Goal: Check status

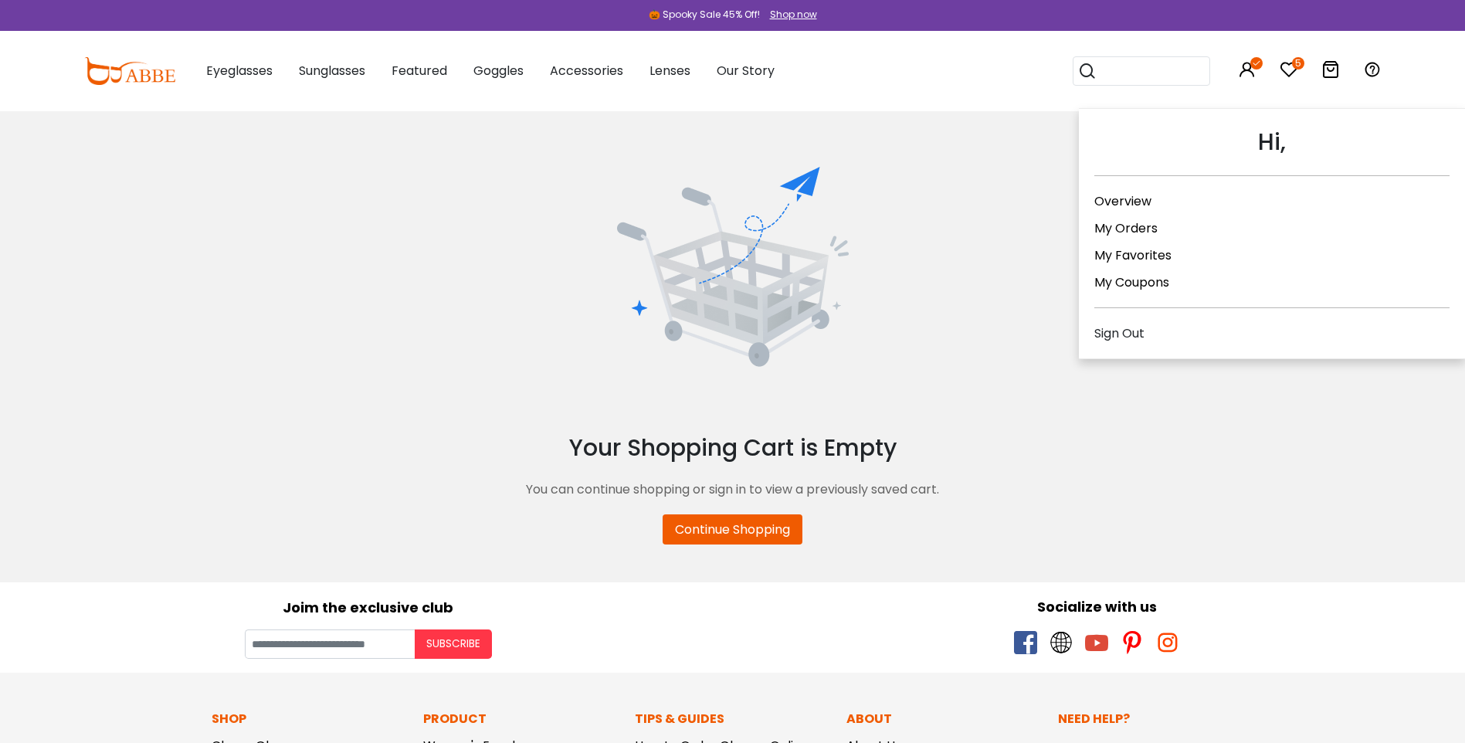
click at [1114, 199] on link "Overview" at bounding box center [1122, 201] width 57 height 18
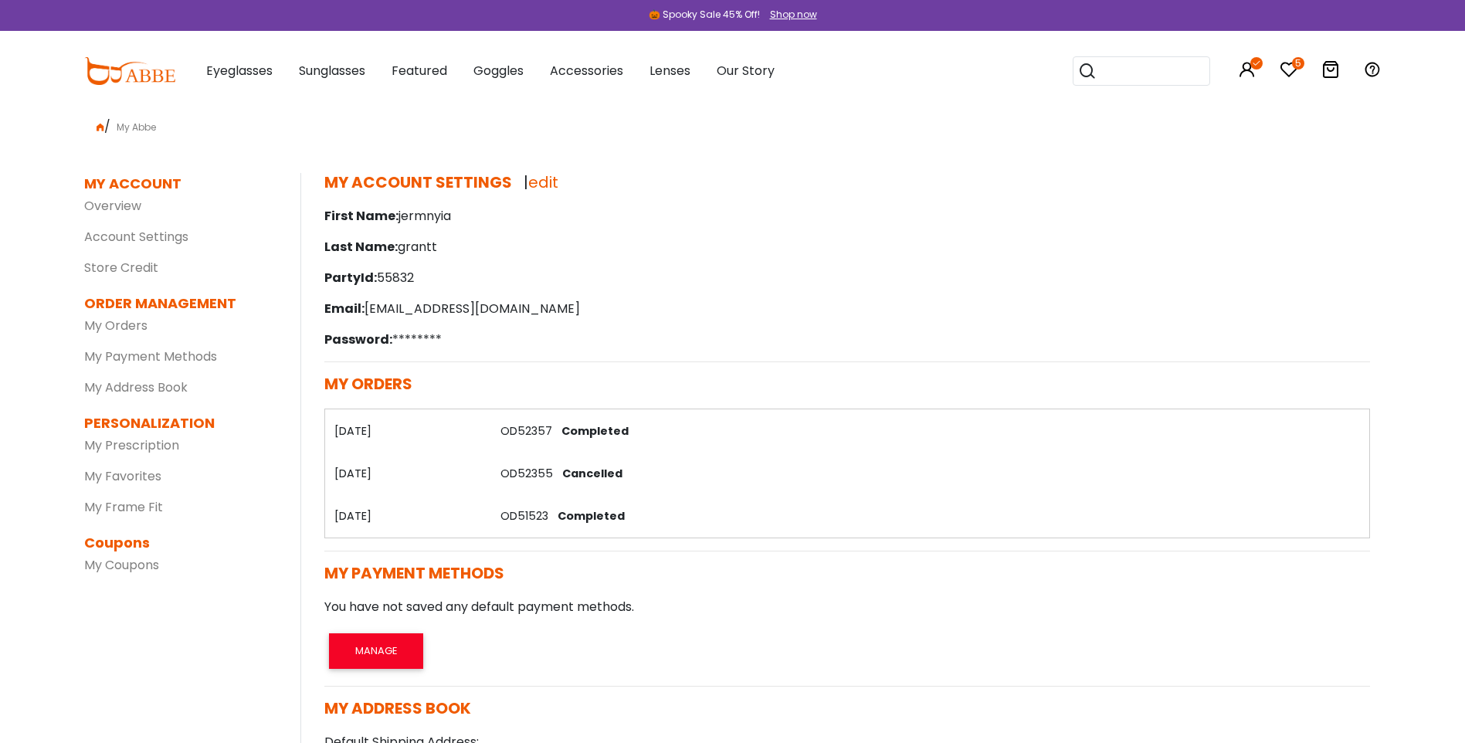
click at [376, 436] on th "[DATE]" at bounding box center [407, 430] width 167 height 42
click at [516, 430] on link "OD52357" at bounding box center [527, 430] width 52 height 15
